Goal: Transaction & Acquisition: Obtain resource

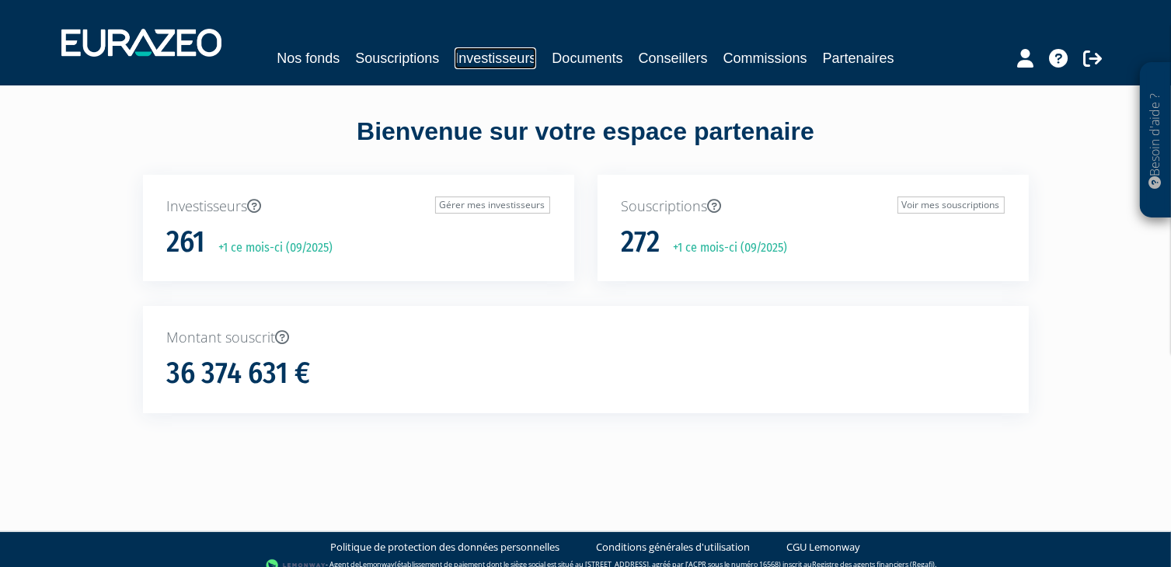
click at [503, 59] on link "Investisseurs" at bounding box center [496, 58] width 82 height 22
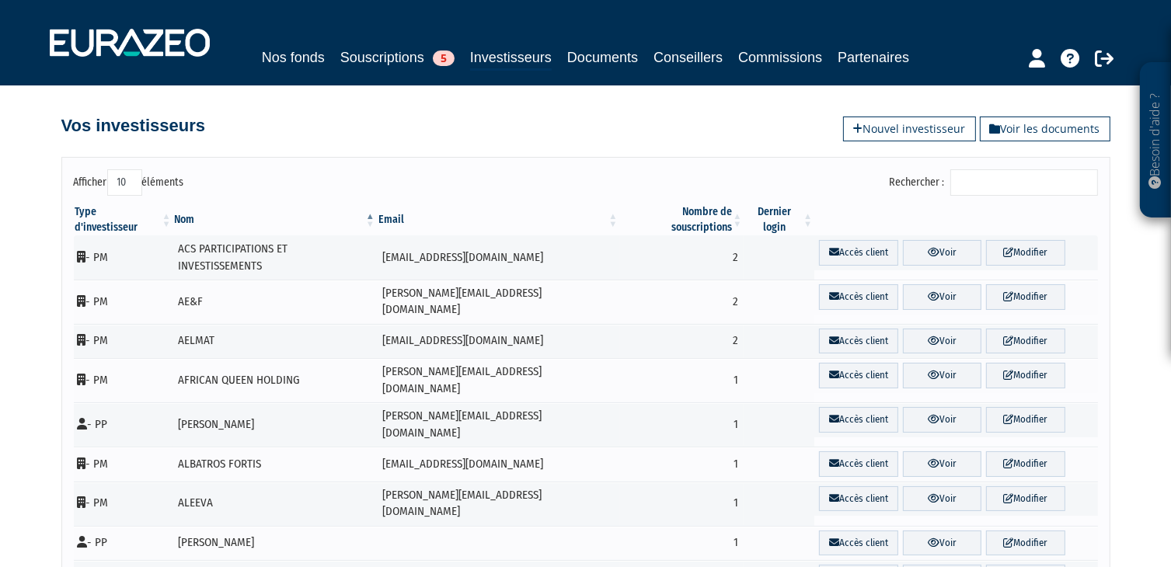
click at [1015, 190] on input "Rechercher :" at bounding box center [1024, 182] width 148 height 26
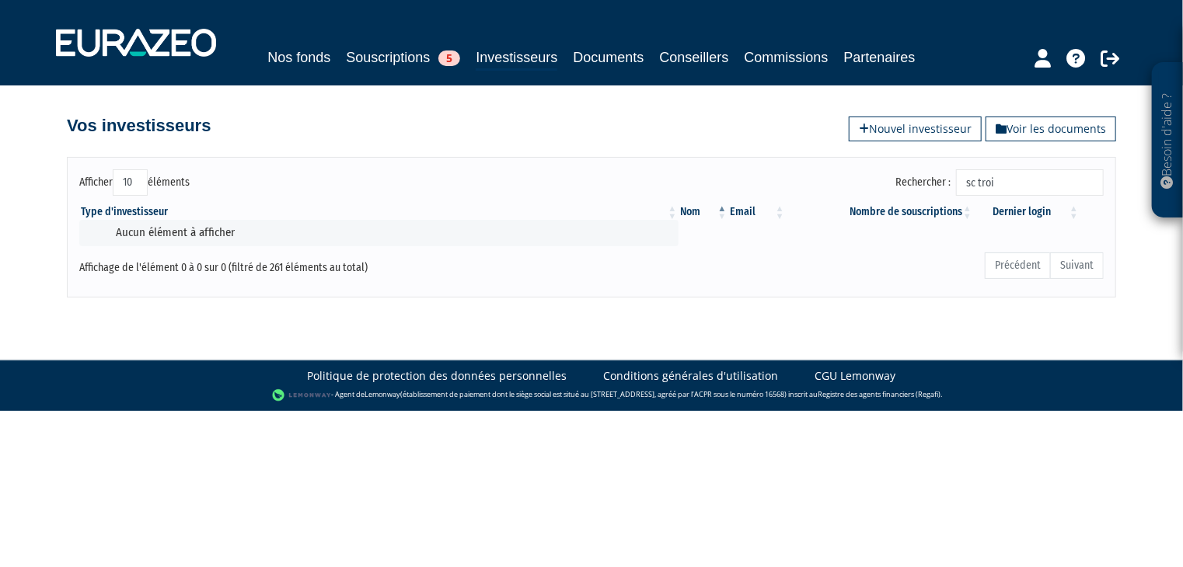
type input "sc trois"
drag, startPoint x: 1010, startPoint y: 183, endPoint x: 923, endPoint y: 183, distance: 87.0
click at [923, 183] on label "Rechercher : sc trois" at bounding box center [999, 182] width 208 height 26
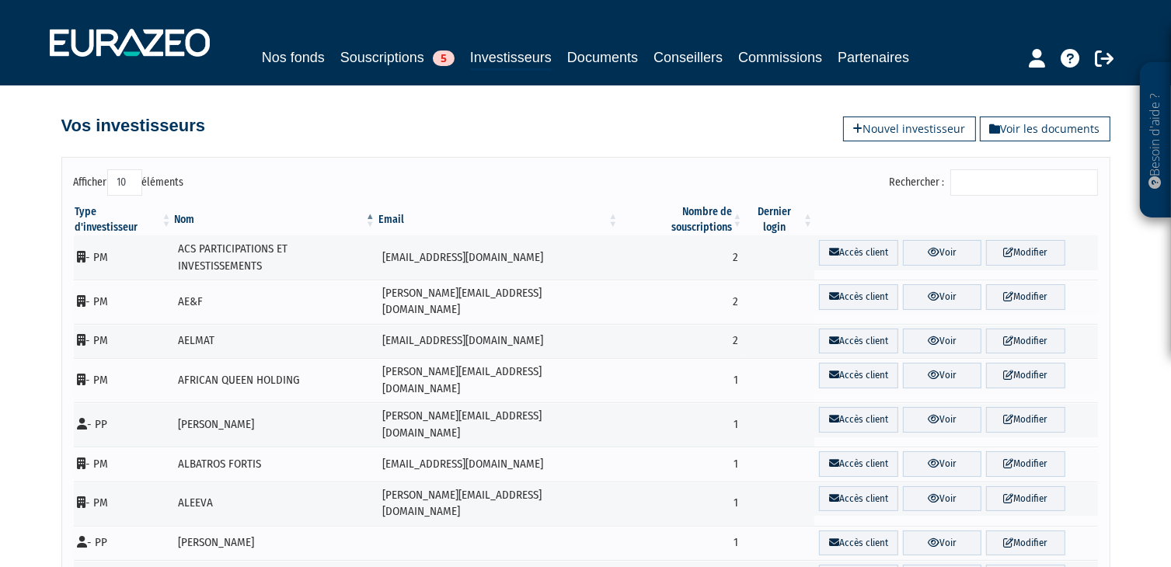
paste input "TRO_AIL_3EURAZEO"
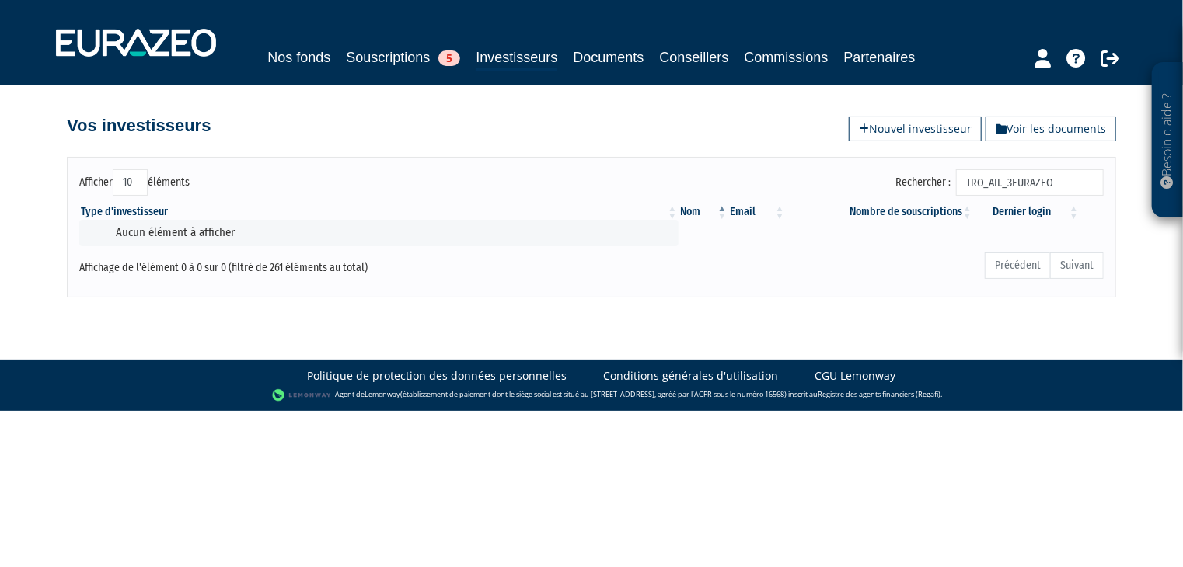
drag, startPoint x: 1079, startPoint y: 189, endPoint x: 781, endPoint y: 181, distance: 297.7
click at [808, 181] on div "Rechercher : TRO_AIL_3EURAZEO" at bounding box center [853, 184] width 500 height 30
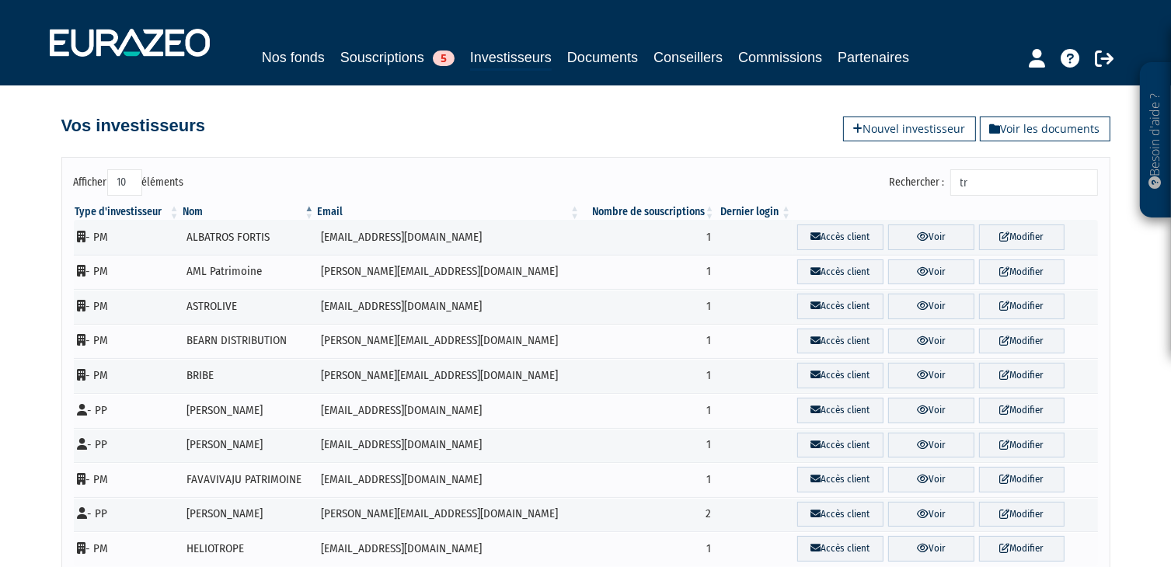
type input "t"
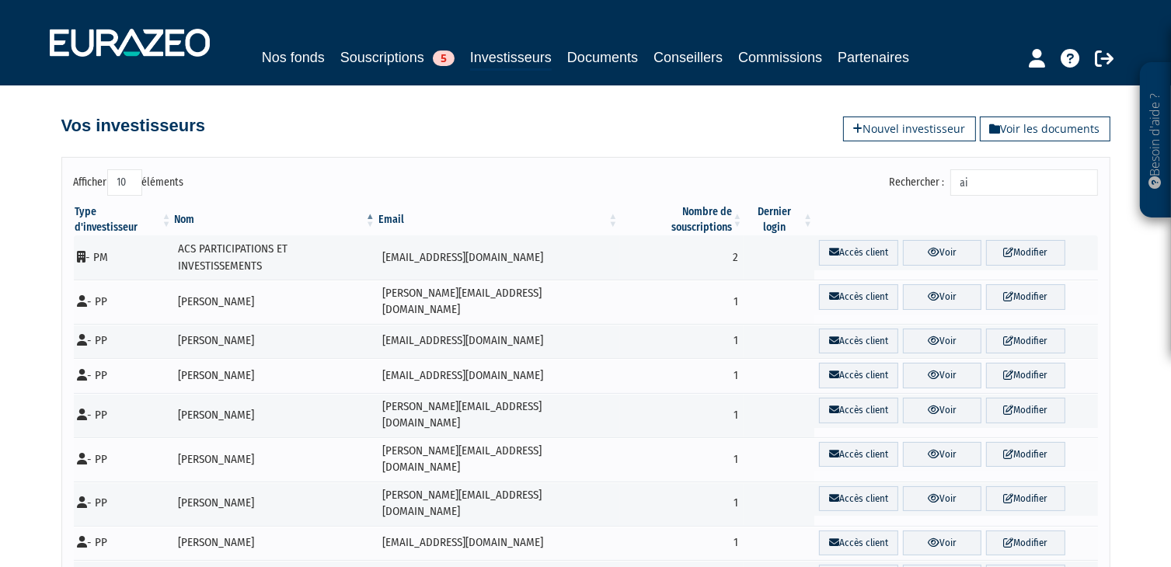
type input "a"
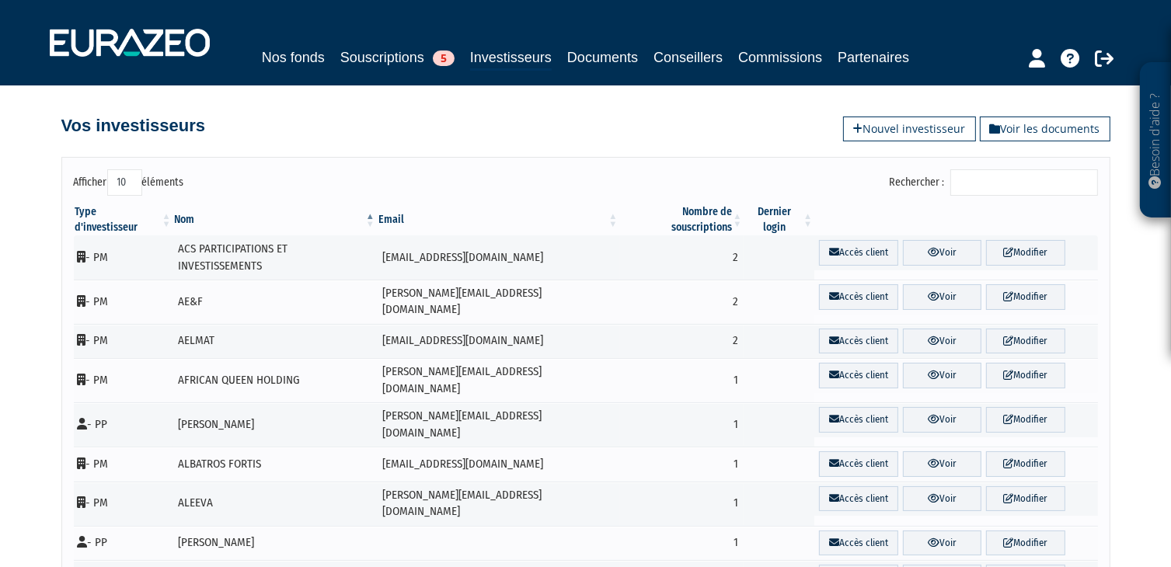
click at [992, 180] on input "Rechercher :" at bounding box center [1024, 182] width 148 height 26
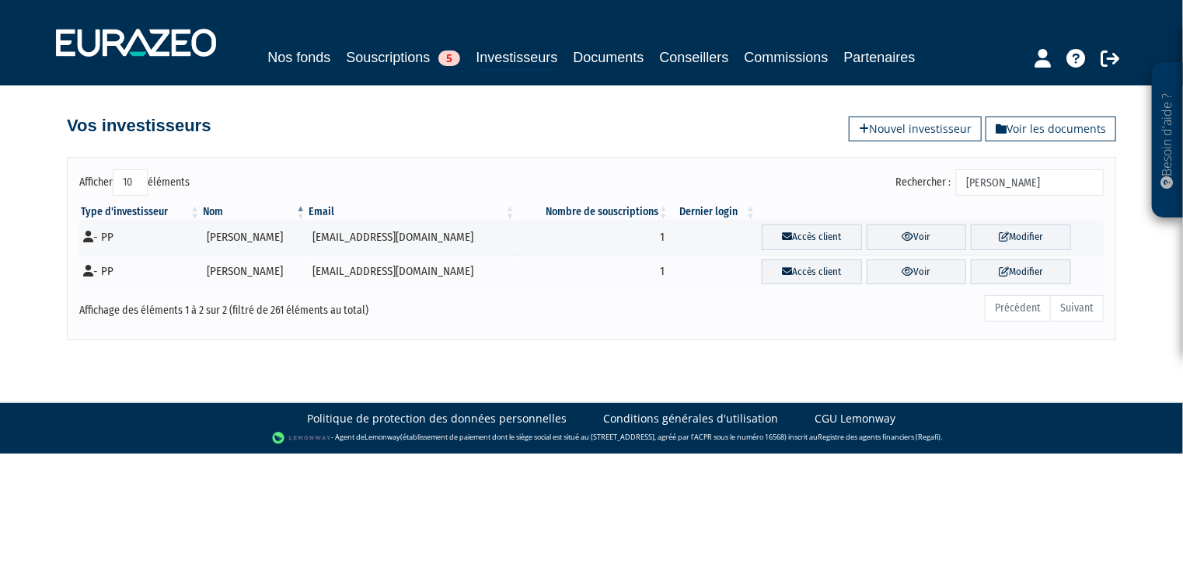
type input "laurent"
click at [548, 60] on link "Investisseurs" at bounding box center [517, 59] width 82 height 24
drag, startPoint x: 1037, startPoint y: 180, endPoint x: 814, endPoint y: 175, distance: 222.3
click at [815, 175] on div "Rechercher : laurent" at bounding box center [853, 184] width 500 height 30
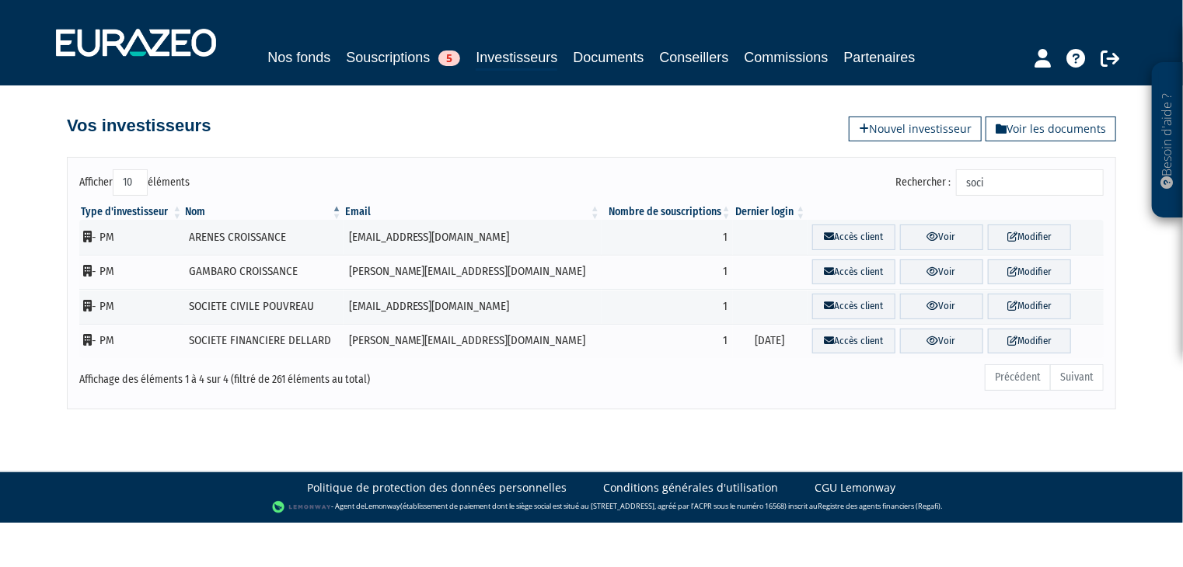
type input "soci"
click at [1107, 62] on icon at bounding box center [1109, 58] width 19 height 19
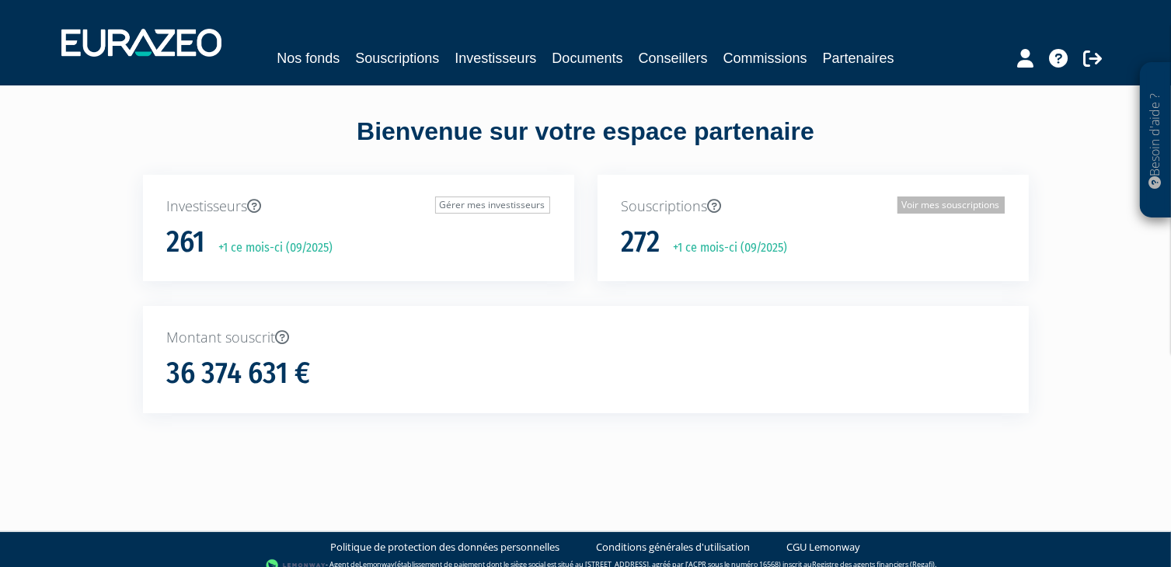
click at [956, 202] on link "Voir mes souscriptions" at bounding box center [951, 205] width 107 height 17
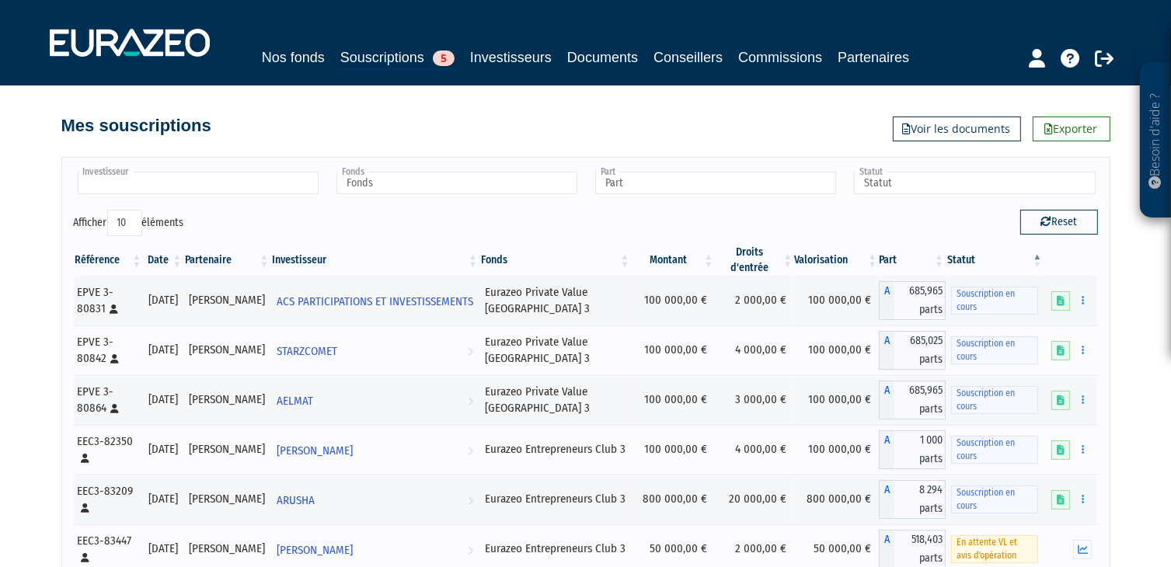
click at [253, 188] on input "text" at bounding box center [198, 183] width 241 height 23
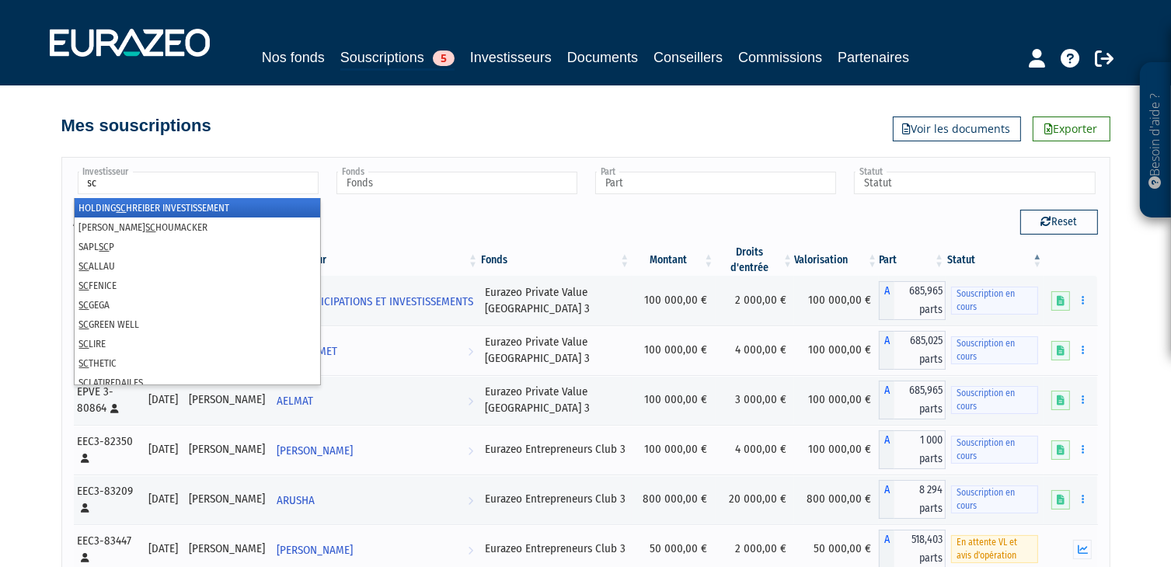
type input "s"
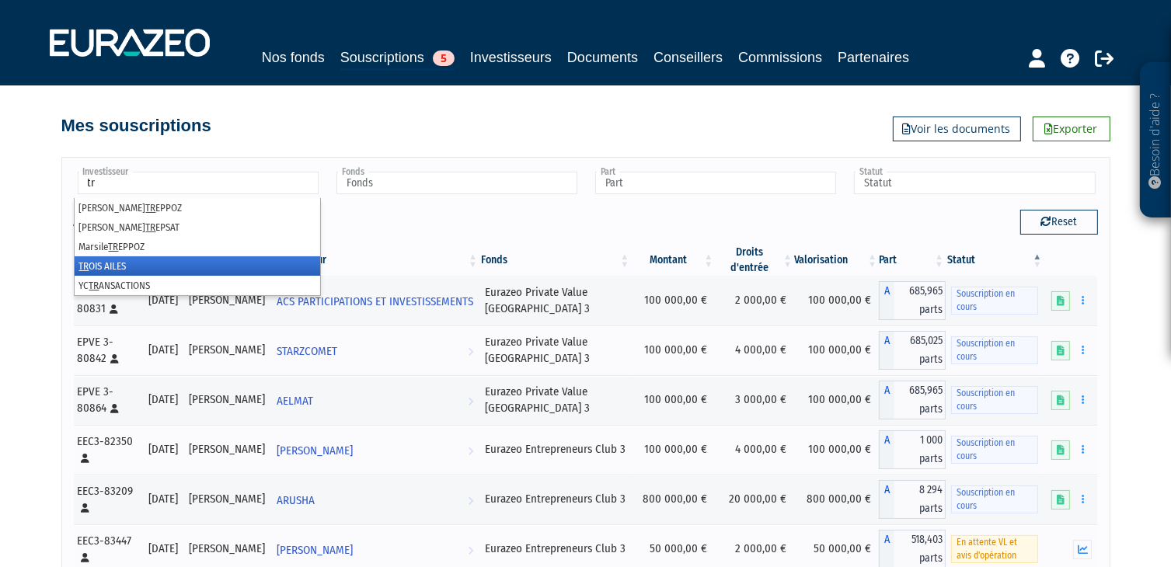
type input "tr"
click at [105, 264] on li "TR OIS AILES" at bounding box center [198, 265] width 246 height 19
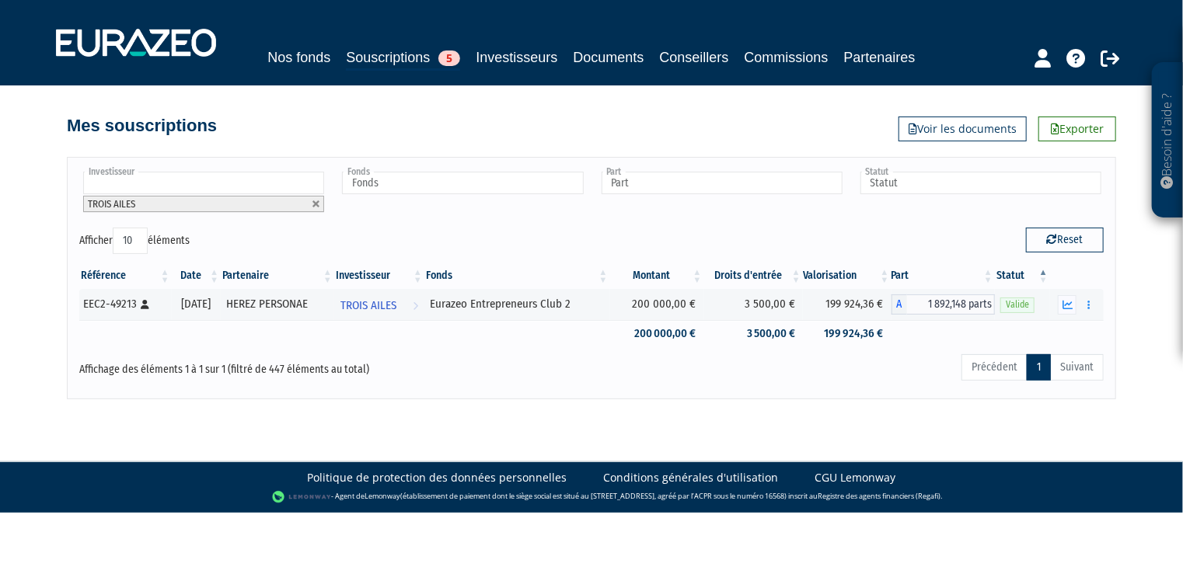
click at [130, 206] on span "TROIS AILES" at bounding box center [111, 204] width 47 height 12
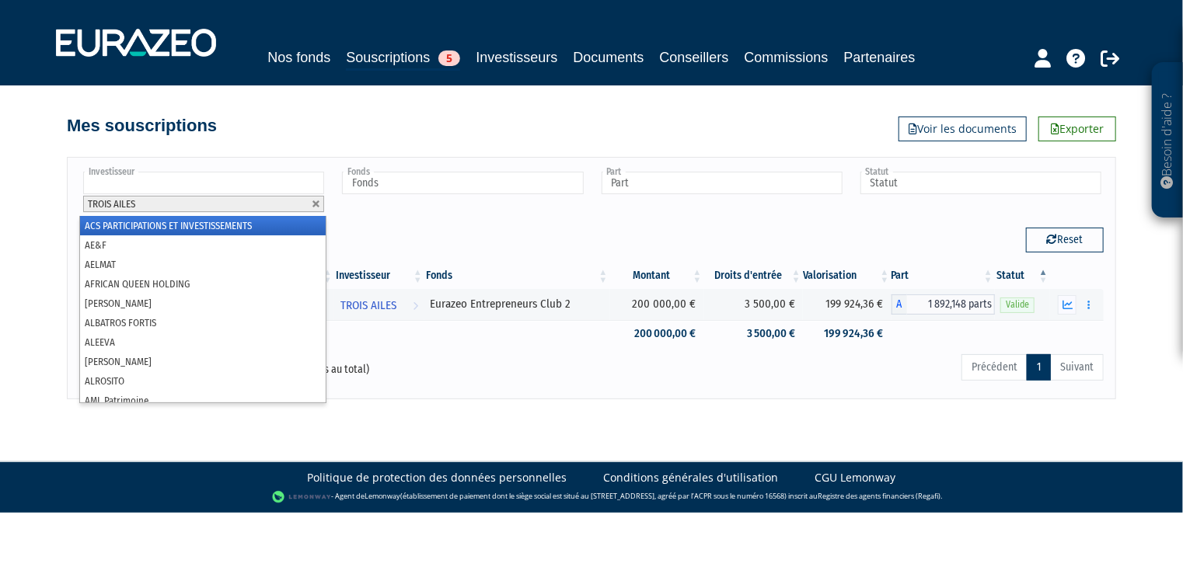
click at [130, 206] on span "TROIS AILES" at bounding box center [111, 204] width 47 height 12
click at [138, 199] on li "TROIS AILES" at bounding box center [203, 204] width 241 height 16
drag, startPoint x: 648, startPoint y: 427, endPoint x: 651, endPoint y: 417, distance: 9.8
click at [650, 424] on body "Besoin d'aide ? × J'ai besoin d'aide Si vous avez une question à propos du fonc…" at bounding box center [591, 256] width 1183 height 513
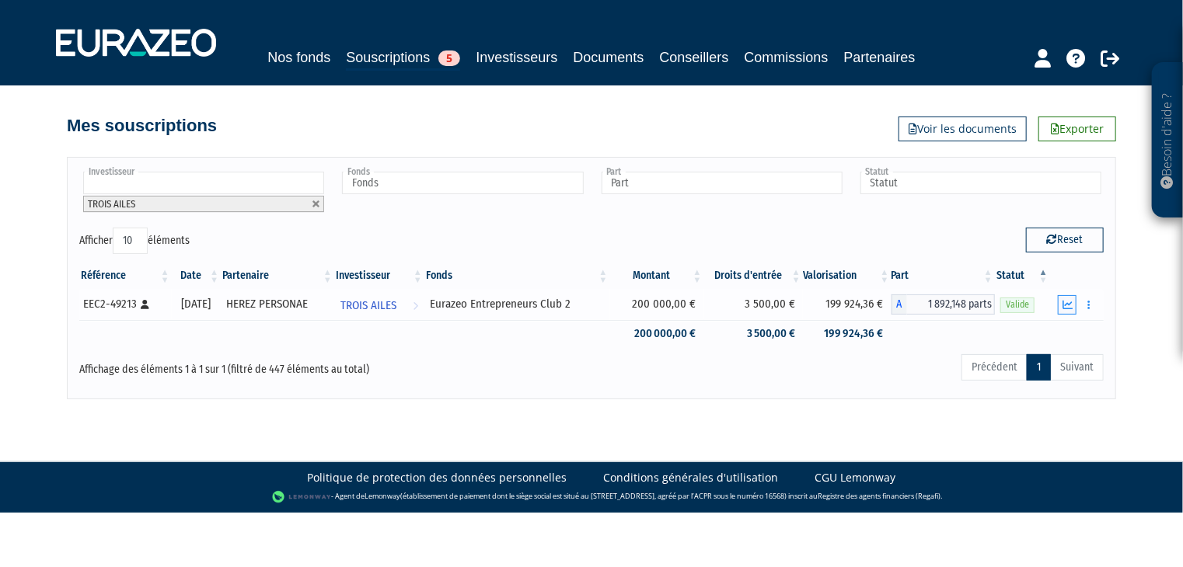
click at [1069, 309] on icon "button" at bounding box center [1067, 305] width 10 height 10
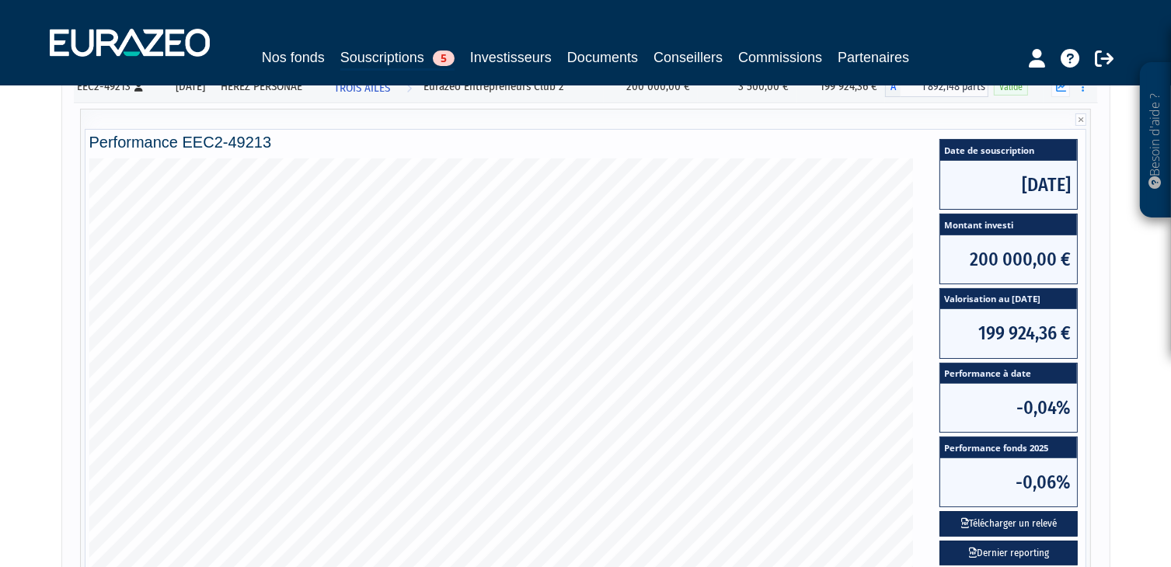
scroll to position [389, 0]
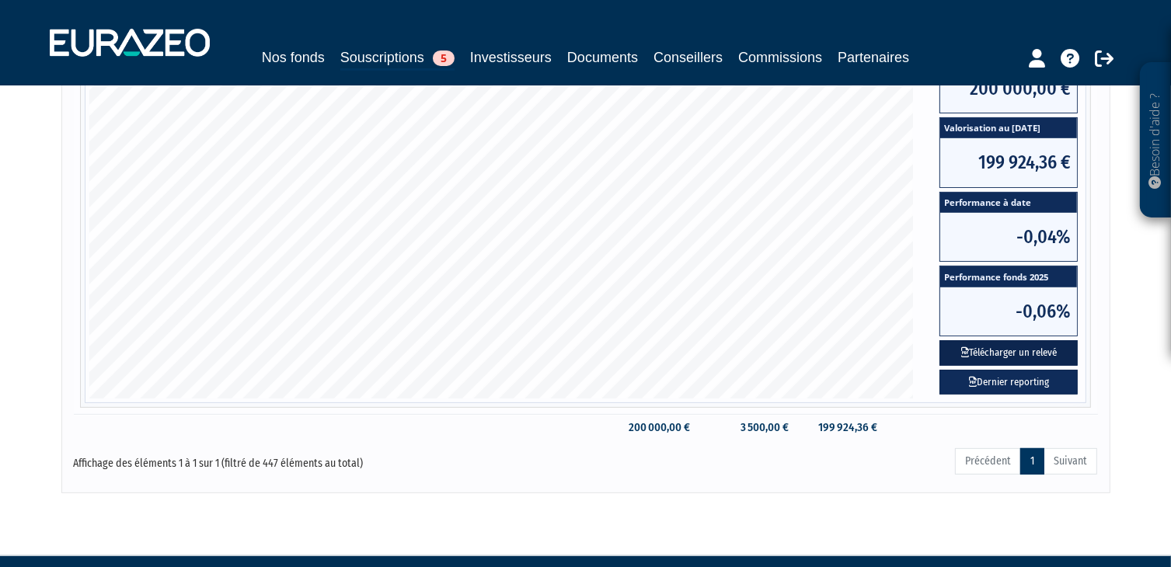
click at [1013, 351] on button "Télécharger un relevé" at bounding box center [1009, 353] width 138 height 26
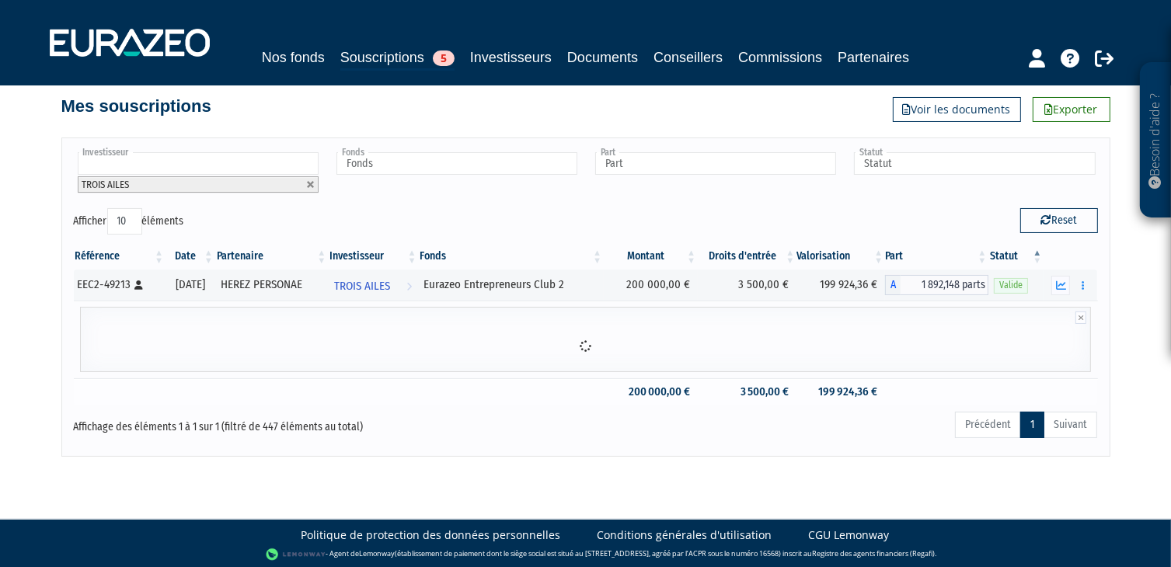
scroll to position [120, 0]
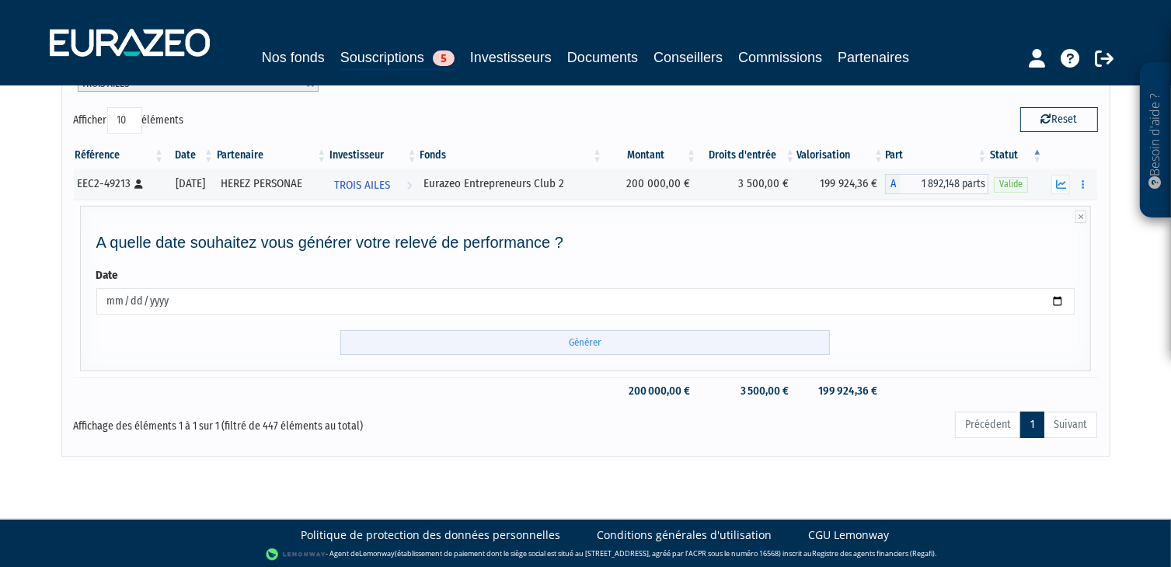
click at [696, 343] on input "Générer" at bounding box center [585, 343] width 490 height 26
click at [1101, 58] on icon at bounding box center [1104, 58] width 19 height 19
